Goal: Information Seeking & Learning: Learn about a topic

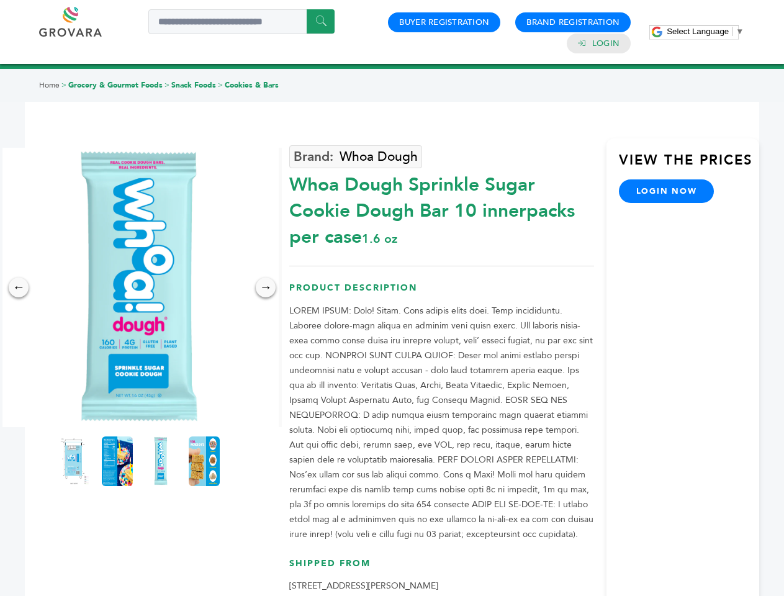
click at [705, 31] on span "Select Language" at bounding box center [698, 31] width 62 height 9
click at [139, 287] on img at bounding box center [138, 287] width 279 height 279
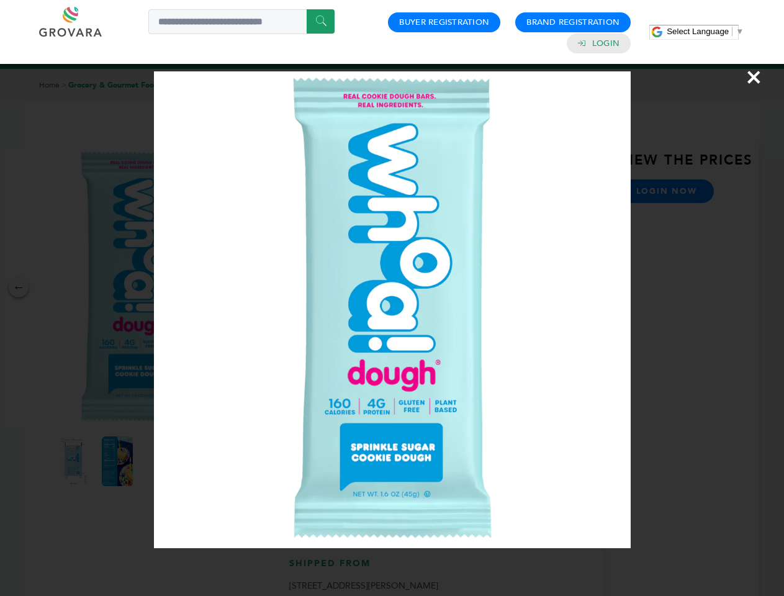
click at [19, 287] on div "×" at bounding box center [392, 298] width 784 height 596
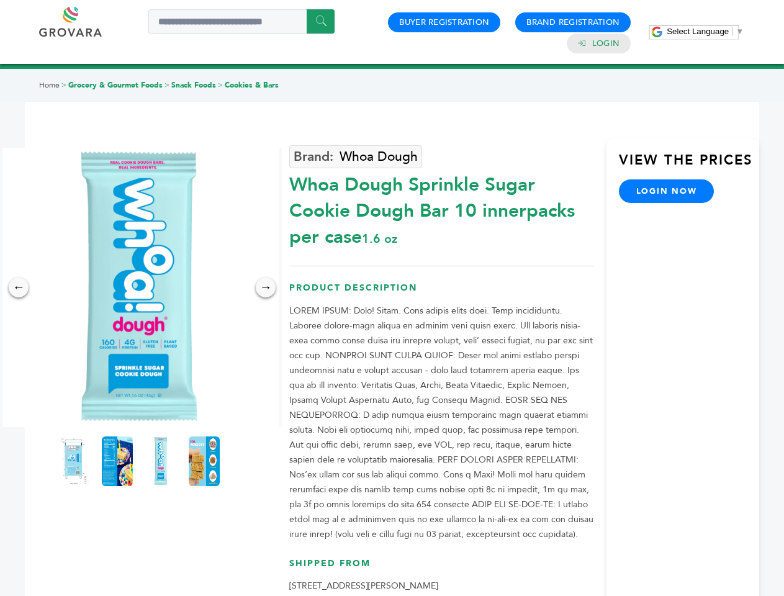
click at [266, 287] on div "→" at bounding box center [266, 288] width 20 height 20
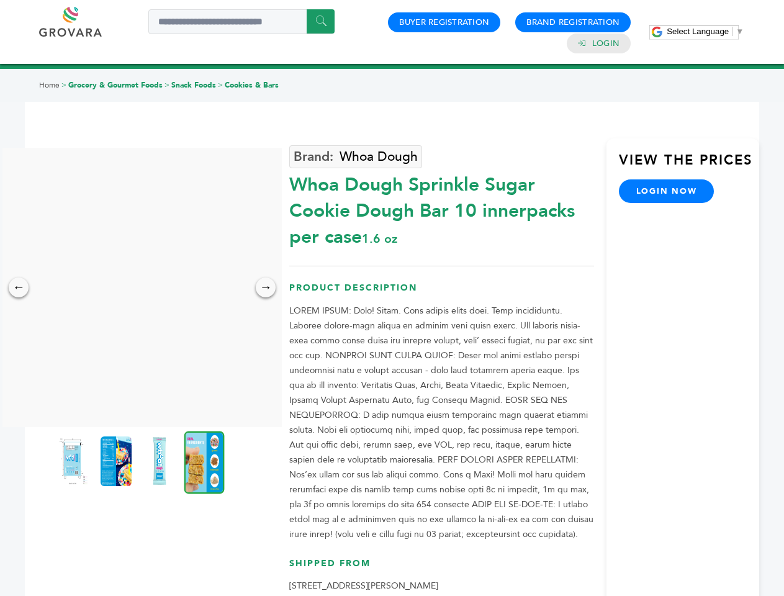
click at [74, 461] on img at bounding box center [72, 461] width 31 height 50
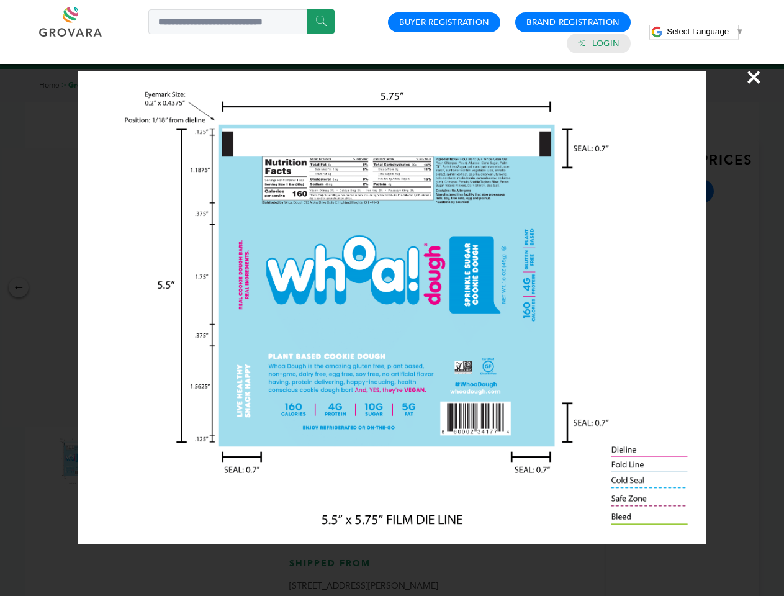
click at [117, 461] on div "×" at bounding box center [392, 298] width 784 height 596
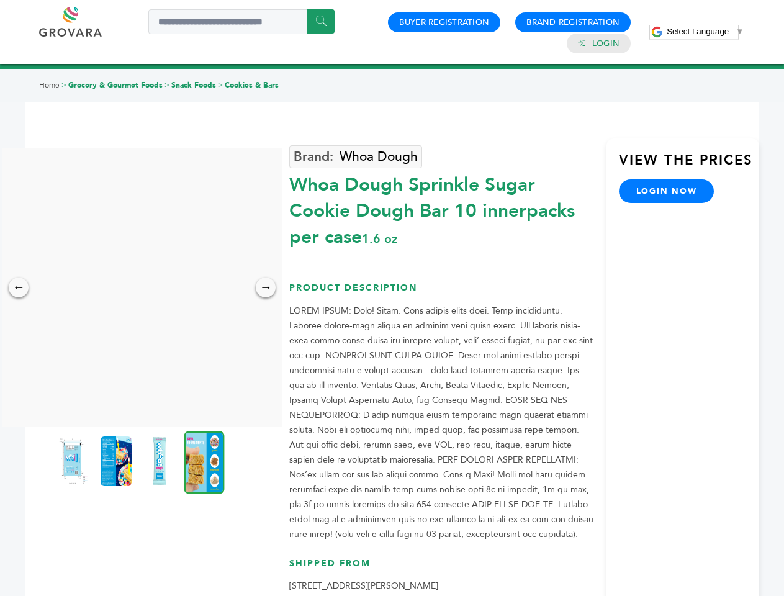
click at [161, 461] on img at bounding box center [159, 461] width 31 height 50
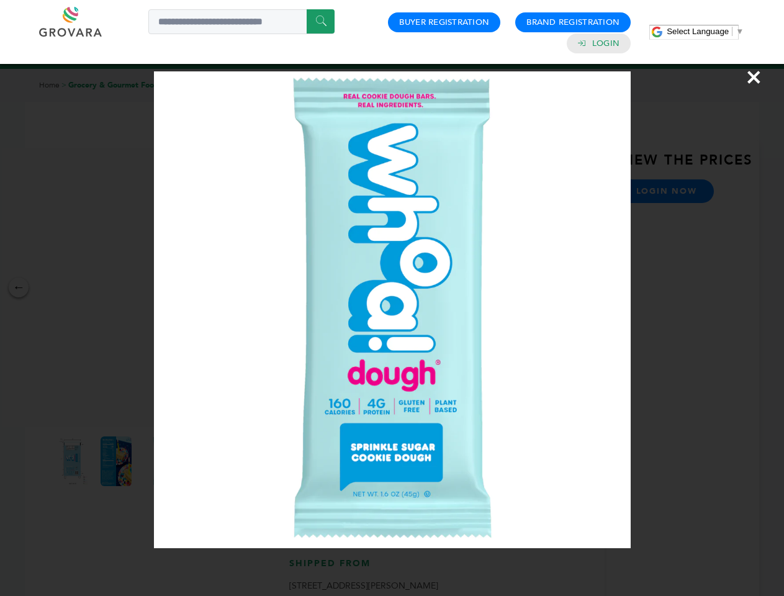
click at [204, 461] on div "×" at bounding box center [392, 298] width 784 height 596
